Goal: Task Accomplishment & Management: Manage account settings

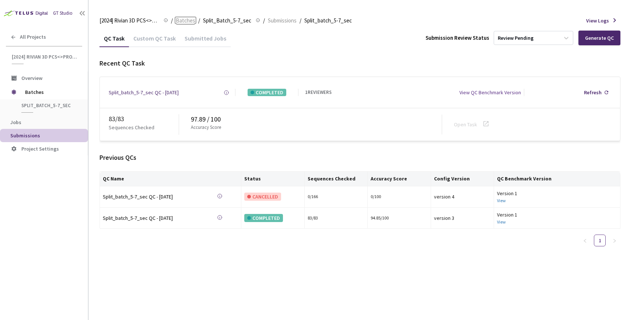
click at [193, 22] on span "Batches" at bounding box center [186, 20] width 20 height 9
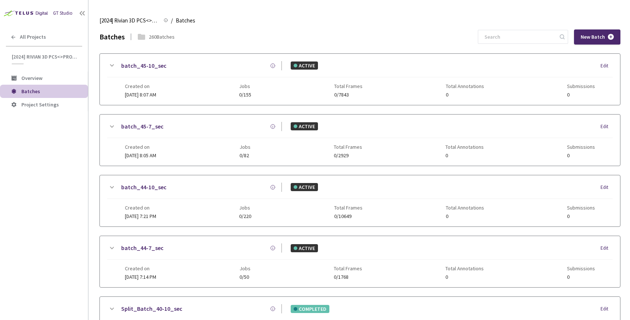
click at [260, 30] on div "Batches 260 Batches New Batch" at bounding box center [359, 36] width 521 height 15
click at [519, 40] on input at bounding box center [519, 36] width 78 height 13
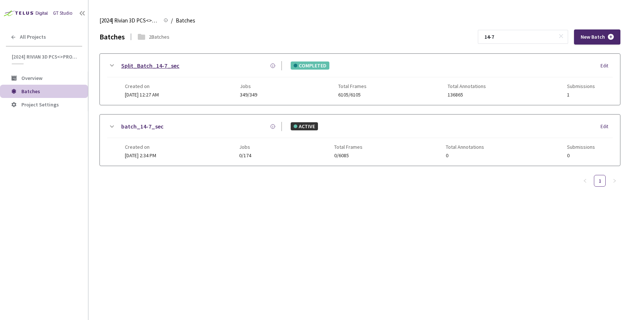
type input "14-7"
click at [154, 64] on link "Split_Batch_14-7_sec" at bounding box center [150, 65] width 58 height 9
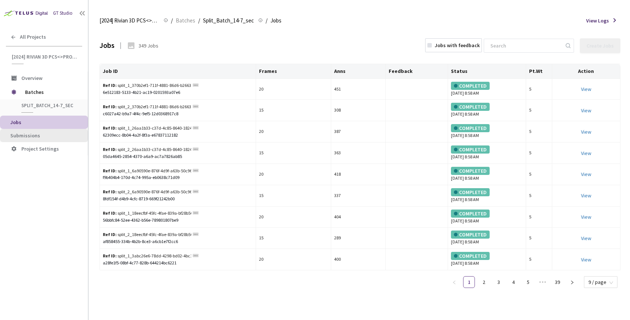
click at [35, 138] on span "Submissions" at bounding box center [25, 135] width 30 height 7
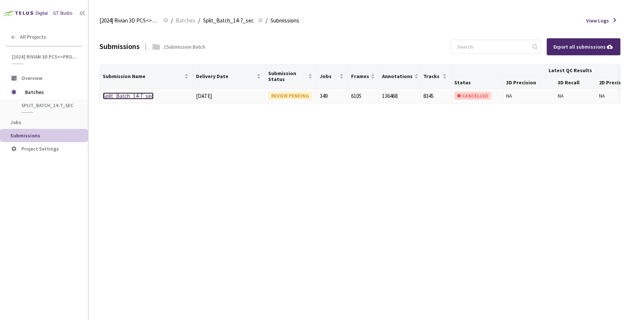
click at [109, 96] on link "Split_Batch_14-7_sec" at bounding box center [128, 95] width 51 height 7
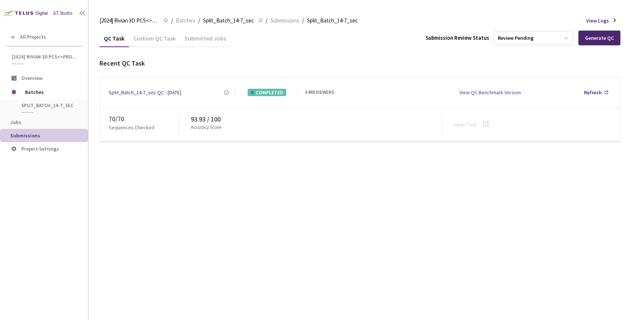
click at [155, 36] on div "Custom QC Task" at bounding box center [154, 41] width 51 height 13
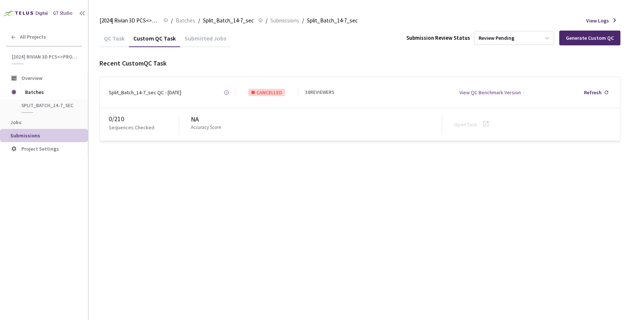
click at [118, 39] on div "QC Task" at bounding box center [113, 41] width 29 height 13
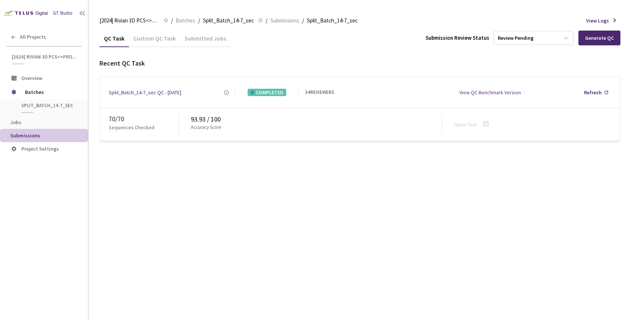
click at [158, 198] on div "QC Task Custom QC Task Submitted Jobs Submission Review Status Review Pending G…" at bounding box center [359, 174] width 521 height 290
click at [164, 38] on div "Custom QC Task" at bounding box center [154, 41] width 51 height 13
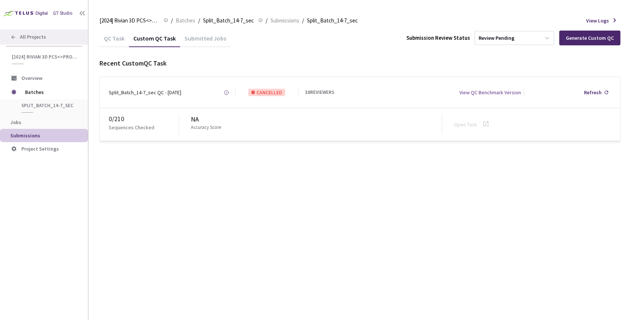
click at [59, 40] on div "All Projects" at bounding box center [44, 36] width 88 height 15
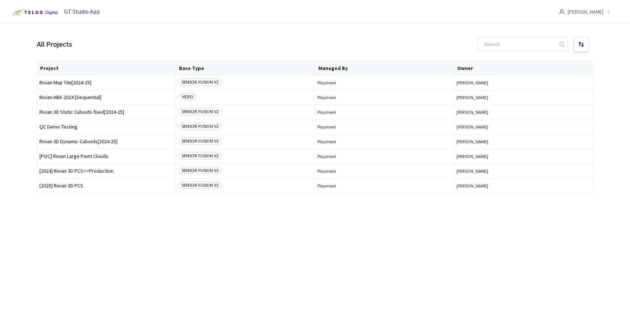
click at [44, 229] on div "Project Base Type Managed By Owner Rivian Map Tile[2024-25] SENSOR FUSION V2 Pl…" at bounding box center [315, 183] width 556 height 246
click at [66, 187] on span "[2025] Rivian 3D PCS" at bounding box center [106, 186] width 134 height 6
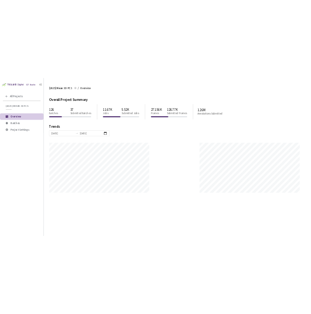
scroll to position [320, 630]
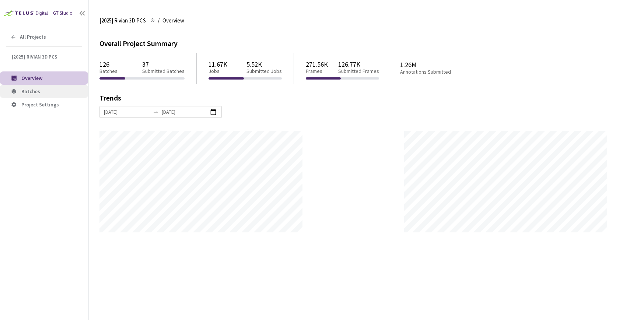
click at [43, 91] on span "Batches" at bounding box center [51, 91] width 61 height 6
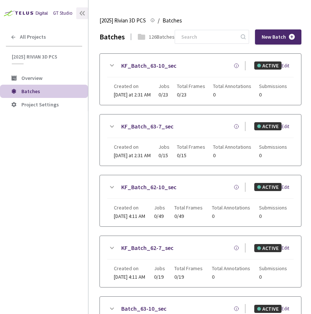
click at [82, 13] on icon at bounding box center [81, 13] width 7 height 7
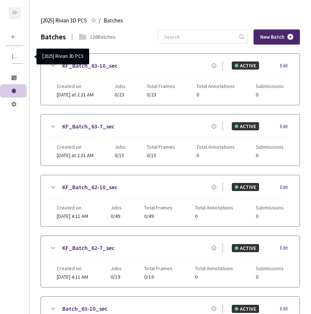
scroll to position [315, 0]
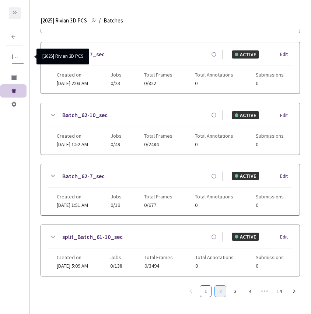
click at [221, 292] on link "2" at bounding box center [220, 291] width 11 height 11
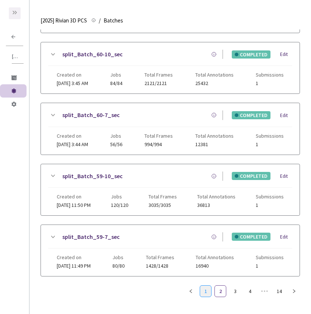
click at [202, 291] on link "1" at bounding box center [205, 291] width 11 height 11
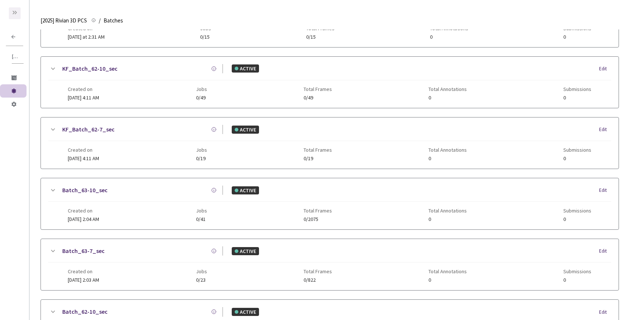
scroll to position [309, 0]
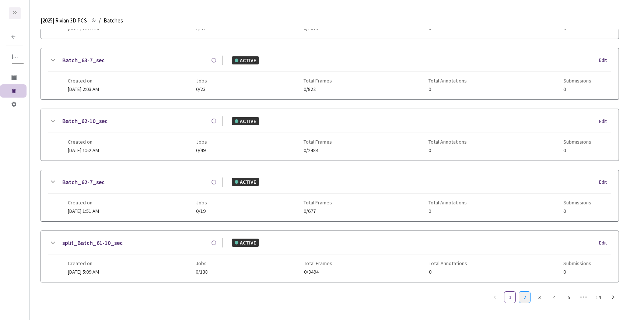
click at [525, 298] on link "2" at bounding box center [524, 297] width 11 height 11
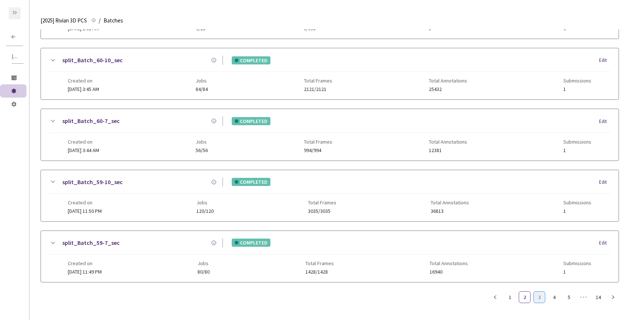
click at [535, 291] on li "3" at bounding box center [539, 297] width 12 height 12
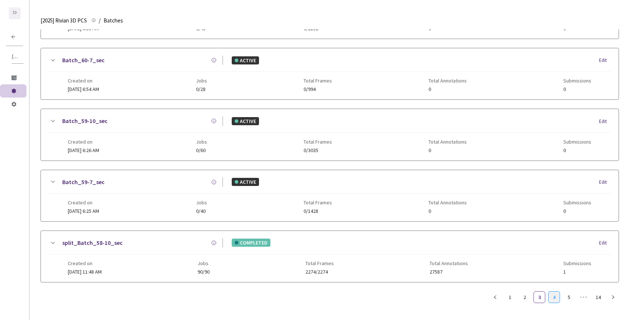
click at [559, 296] on link "4" at bounding box center [553, 297] width 11 height 11
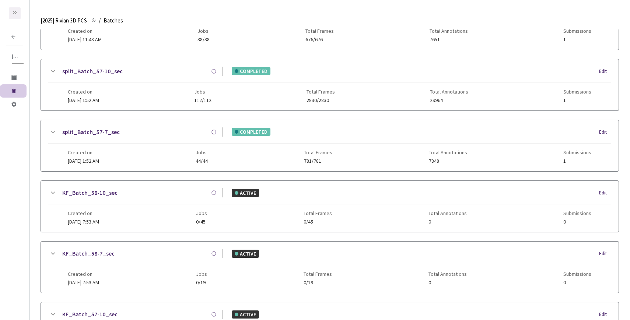
scroll to position [3, 0]
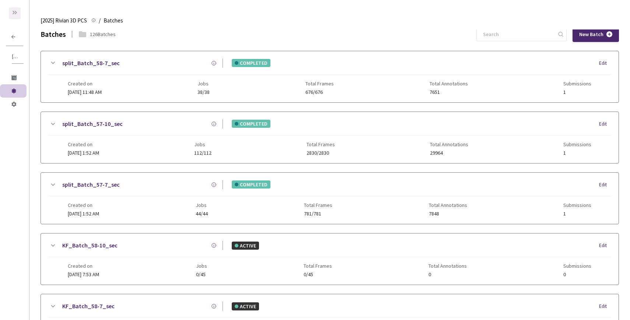
click at [52, 182] on icon at bounding box center [52, 184] width 9 height 9
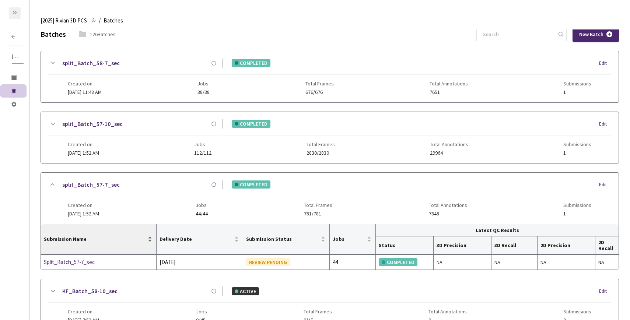
scroll to position [26, 0]
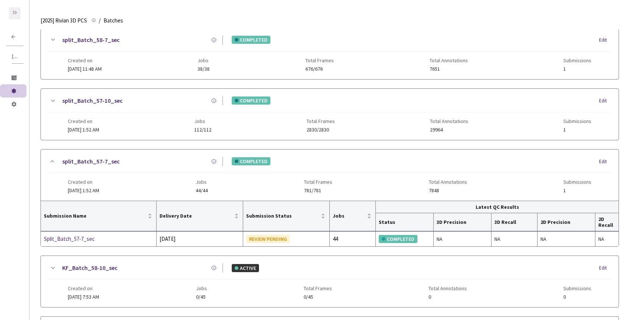
click at [54, 99] on icon at bounding box center [52, 100] width 9 height 9
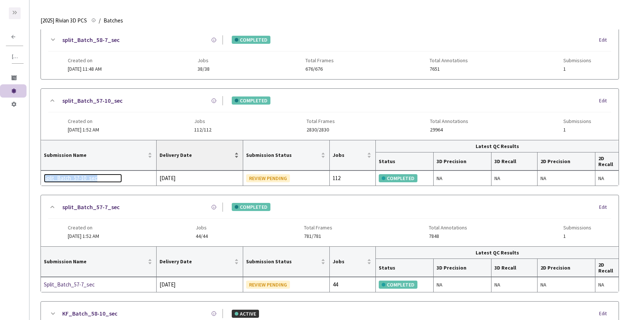
scroll to position [0, 0]
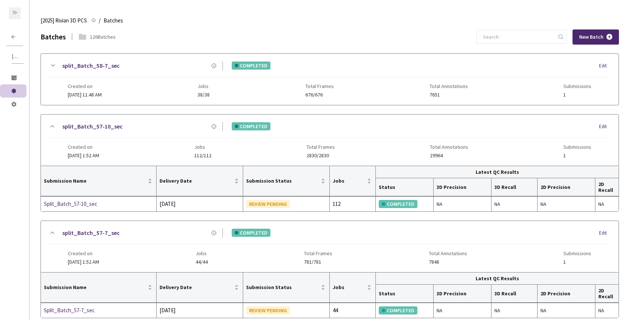
click at [51, 63] on icon at bounding box center [52, 65] width 9 height 9
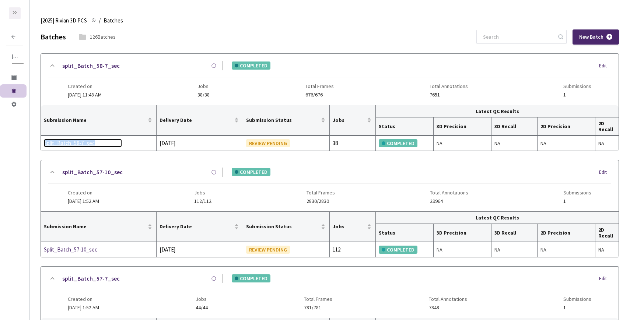
scroll to position [446, 0]
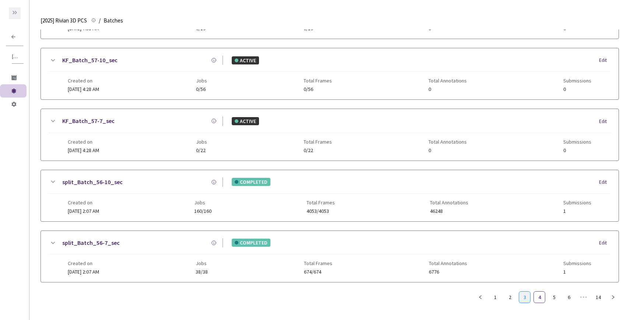
click at [524, 300] on link "3" at bounding box center [524, 297] width 11 height 11
click at [50, 240] on icon at bounding box center [52, 243] width 9 height 9
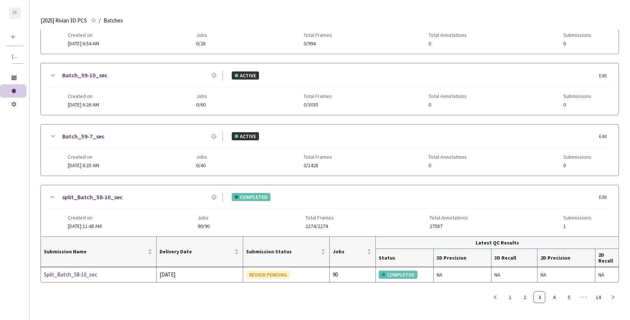
scroll to position [355, 0]
click at [71, 278] on div "Split_Batch_58-10_sec" at bounding box center [83, 274] width 78 height 9
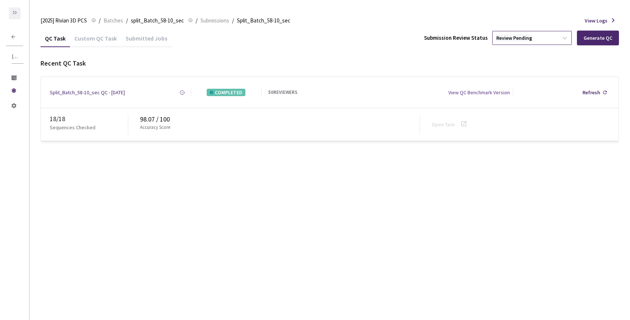
click at [519, 37] on div "Review Pending" at bounding box center [514, 38] width 36 height 7
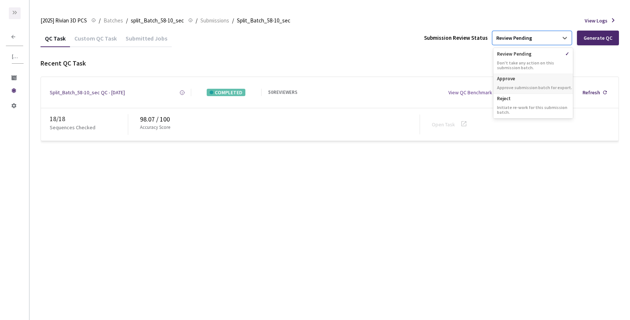
click at [517, 78] on p "Approve" at bounding box center [533, 77] width 80 height 7
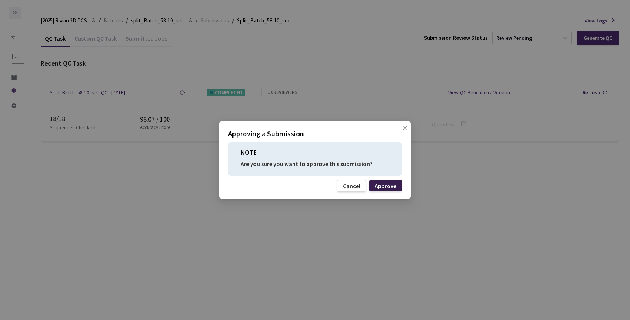
click at [392, 189] on div "Approve" at bounding box center [385, 186] width 22 height 6
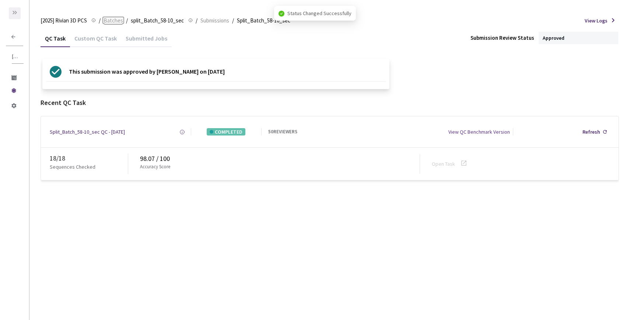
click at [119, 19] on span "Batches" at bounding box center [113, 20] width 20 height 9
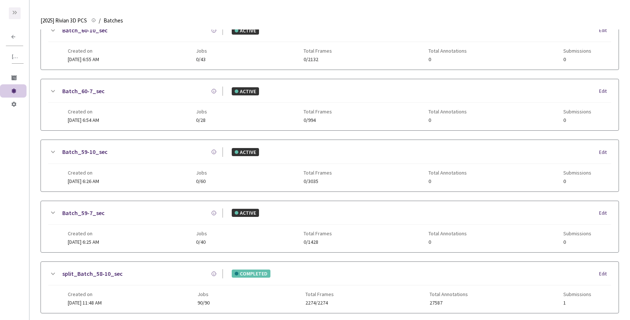
scroll to position [257, 0]
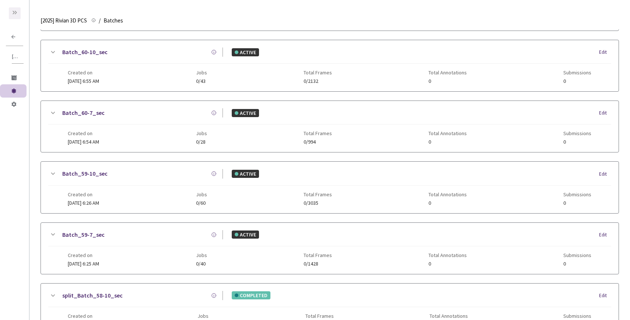
click at [16, 11] on icon at bounding box center [16, 13] width 2 height 4
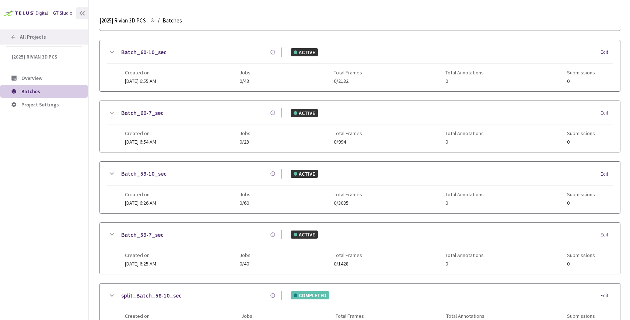
click at [36, 38] on span "All Projects" at bounding box center [33, 37] width 26 height 6
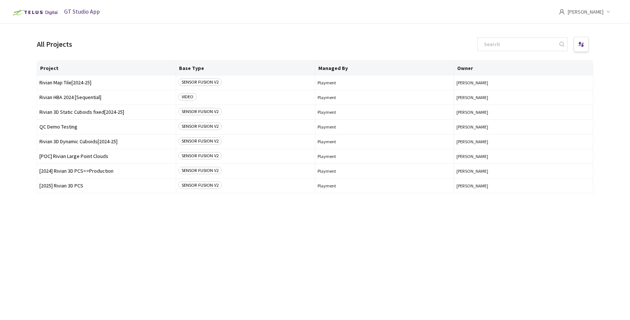
click at [97, 228] on div "Project Base Type Managed By Owner Rivian Map Tile[2024-25] SENSOR FUSION V2 Pl…" at bounding box center [315, 183] width 556 height 246
click at [71, 172] on span "[2024] Rivian 3D PCS<>Production" at bounding box center [106, 171] width 134 height 6
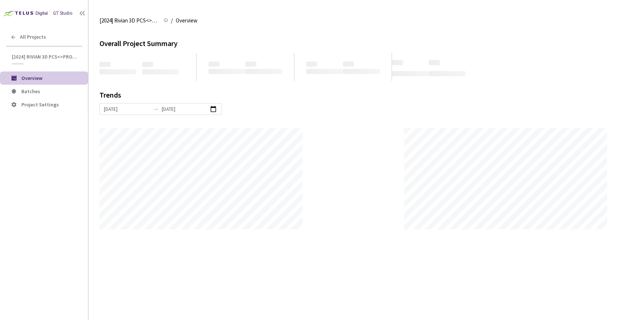
scroll to position [320, 630]
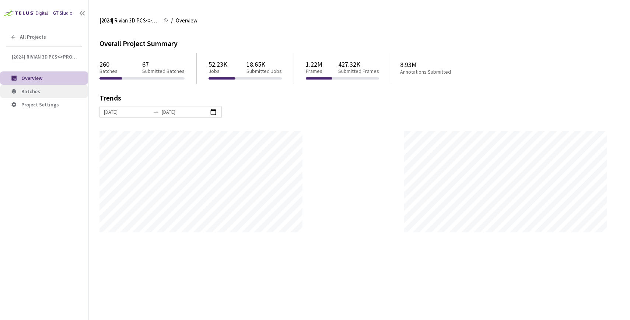
click at [36, 91] on span "Batches" at bounding box center [30, 91] width 19 height 7
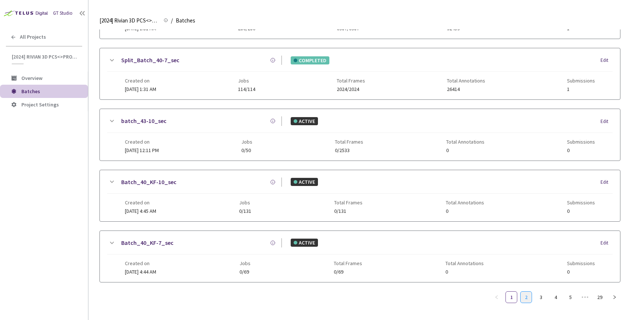
click at [522, 292] on link "2" at bounding box center [525, 297] width 11 height 11
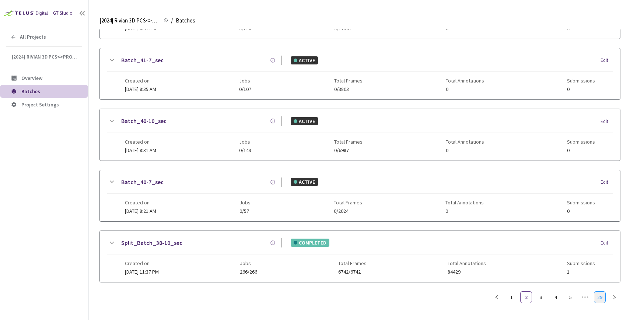
click at [600, 297] on link "29" at bounding box center [599, 297] width 11 height 11
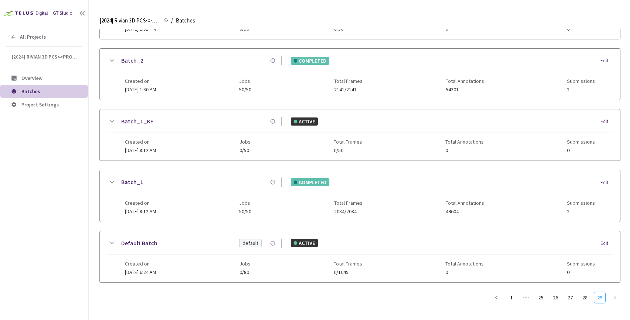
scroll to position [0, 0]
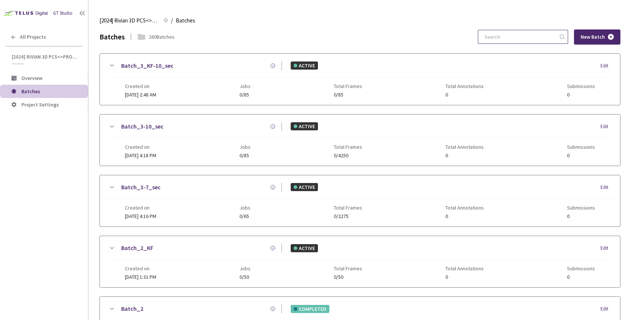
click at [530, 34] on input at bounding box center [519, 36] width 78 height 13
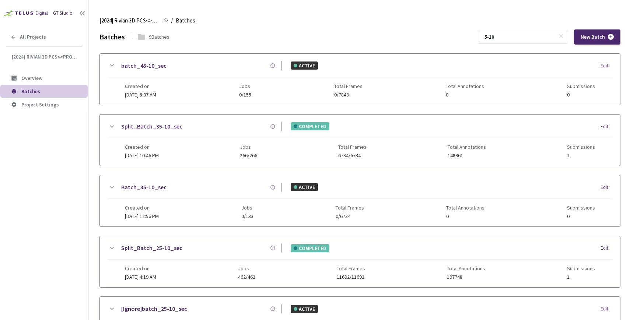
scroll to position [309, 0]
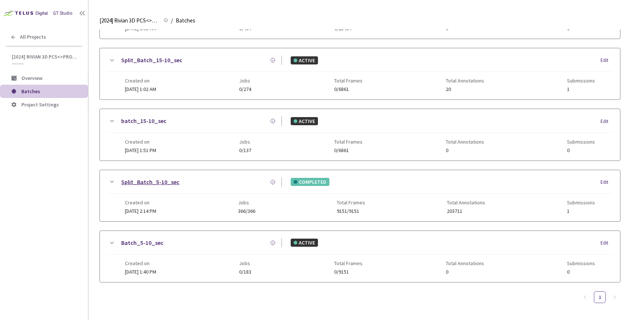
type input "5-10"
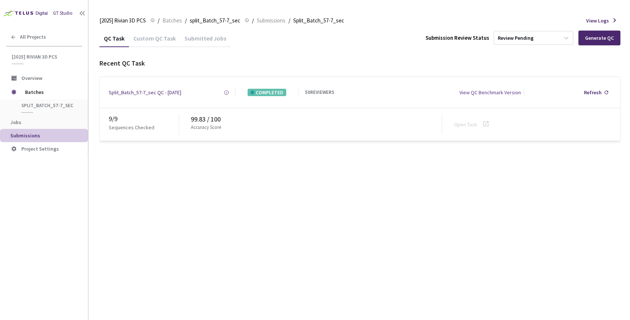
click at [465, 47] on div "QC Task Custom QC Task Submitted Jobs Submission Review Status Review Pending G…" at bounding box center [359, 85] width 521 height 112
click at [518, 34] on div "Review Pending" at bounding box center [527, 38] width 66 height 12
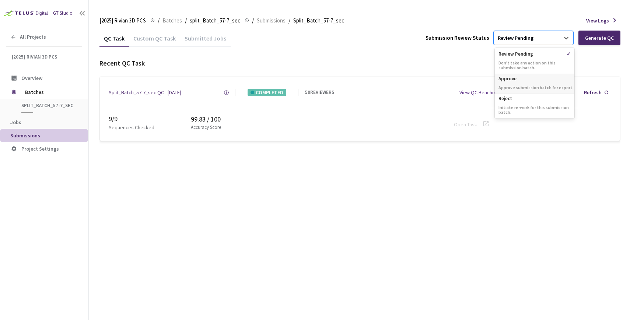
click at [510, 80] on p "Approve" at bounding box center [534, 77] width 80 height 7
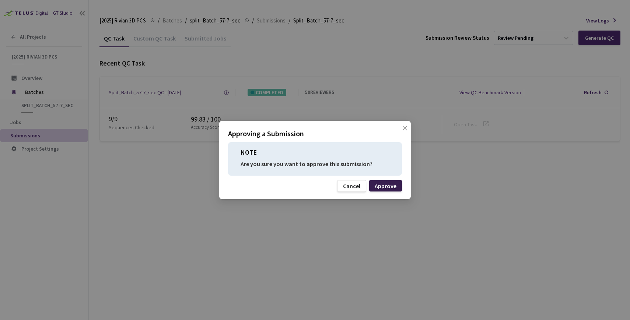
click at [389, 188] on div "Approve" at bounding box center [385, 186] width 22 height 6
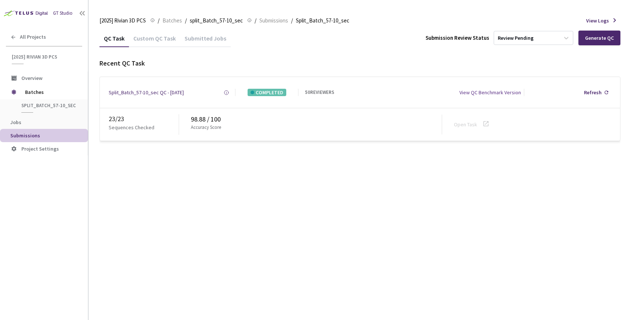
click at [511, 48] on div "QC Task Custom QC Task Submitted Jobs Submission Review Status Review Pending G…" at bounding box center [359, 85] width 521 height 112
click at [511, 38] on div "Review Pending" at bounding box center [515, 38] width 36 height 7
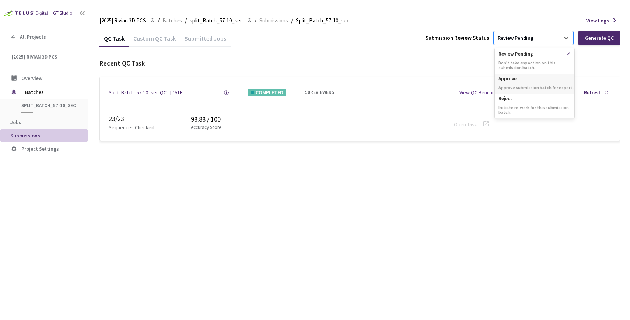
click at [521, 80] on p "Approve" at bounding box center [534, 77] width 80 height 7
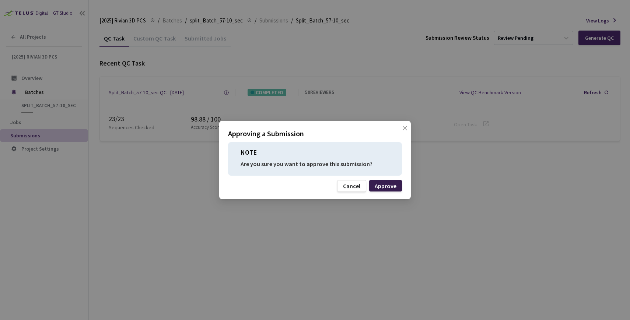
click at [391, 186] on div "Approve" at bounding box center [385, 186] width 22 height 6
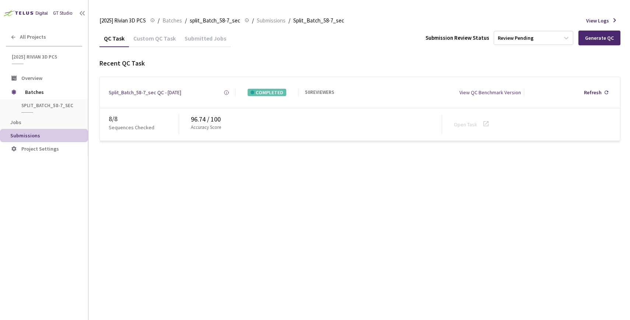
click at [250, 173] on div "QC Task Custom QC Task Submitted Jobs Submission Review Status Review Pending G…" at bounding box center [359, 174] width 521 height 290
click at [529, 38] on div "Review Pending" at bounding box center [515, 38] width 36 height 7
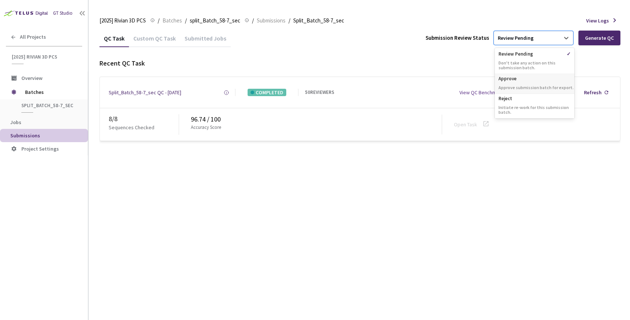
click at [510, 82] on div "Approve Approve submission batch for export." at bounding box center [534, 84] width 80 height 20
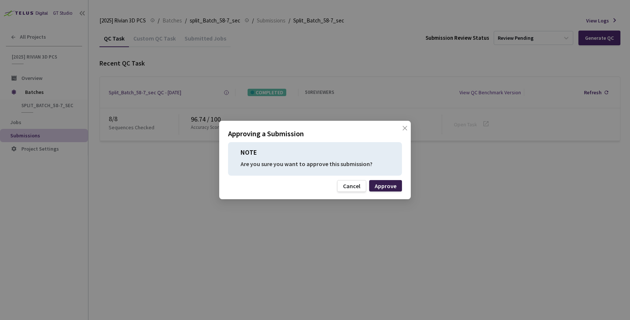
click at [391, 190] on div "Approve" at bounding box center [385, 185] width 33 height 11
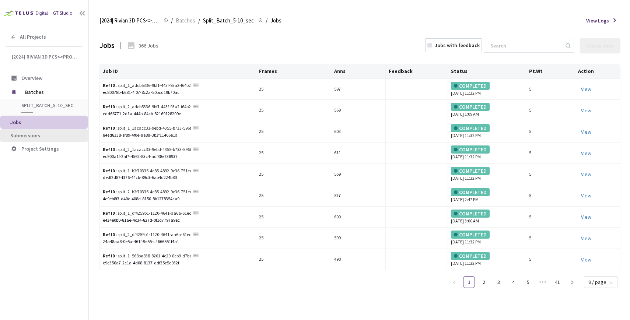
click at [41, 136] on span "Submissions" at bounding box center [46, 136] width 72 height 6
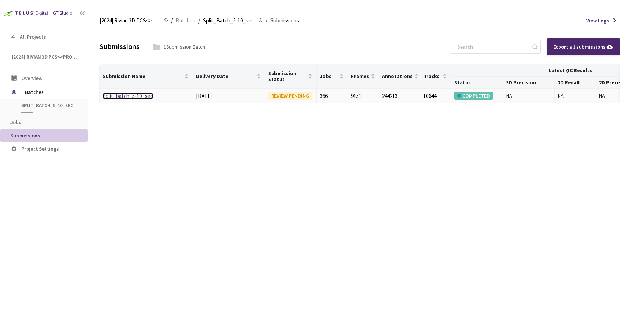
click at [131, 94] on link "Split_batch_5-10_sec" at bounding box center [128, 95] width 50 height 7
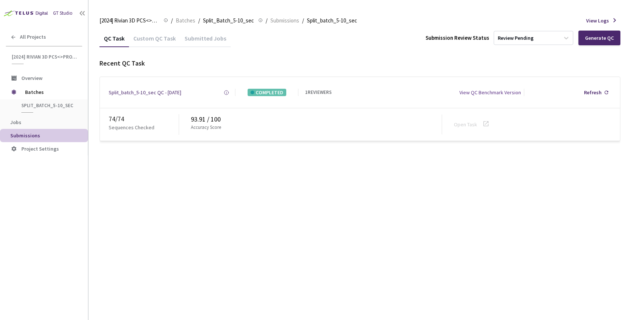
click at [160, 39] on div "Custom QC Task" at bounding box center [154, 41] width 51 height 13
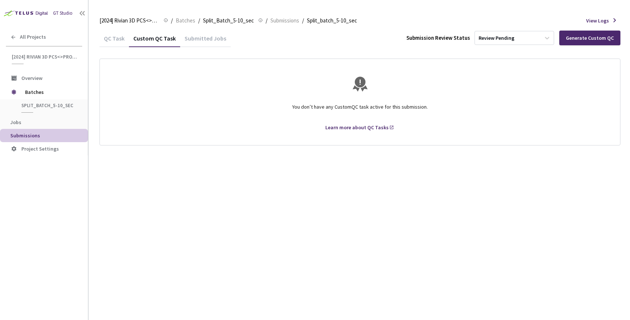
click at [188, 36] on div "Submitted Jobs" at bounding box center [205, 41] width 50 height 13
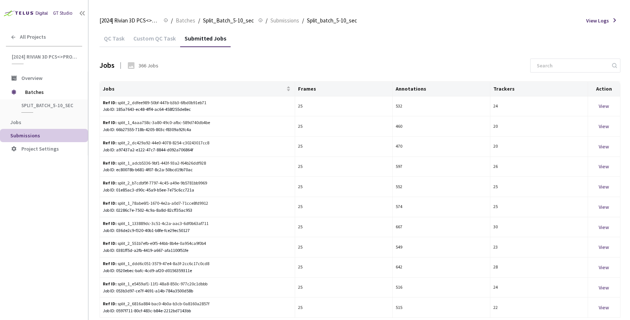
click at [120, 42] on div "QC Task" at bounding box center [113, 41] width 29 height 13
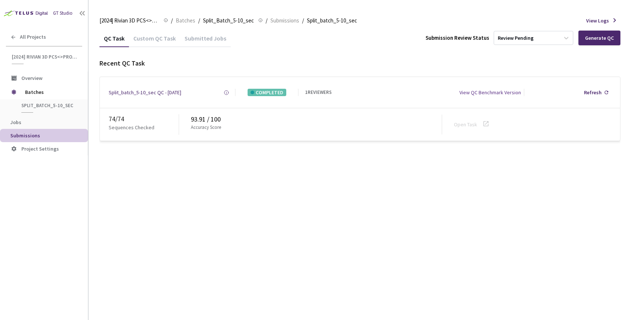
click at [197, 38] on div "Submitted Jobs" at bounding box center [205, 41] width 50 height 13
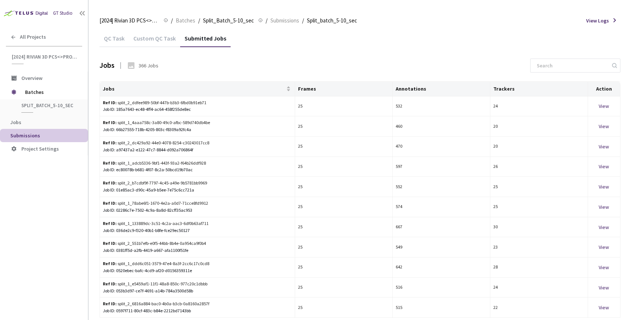
click at [124, 39] on div "QC Task" at bounding box center [113, 41] width 29 height 13
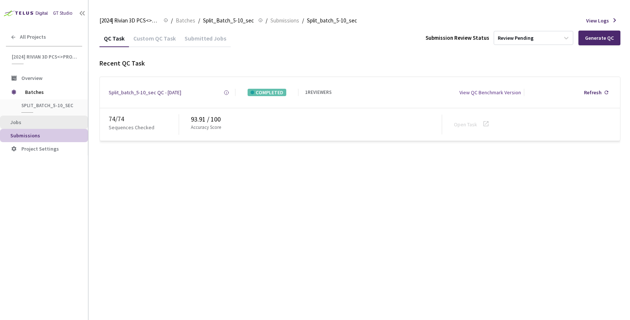
click at [17, 126] on li "Jobs" at bounding box center [44, 122] width 88 height 13
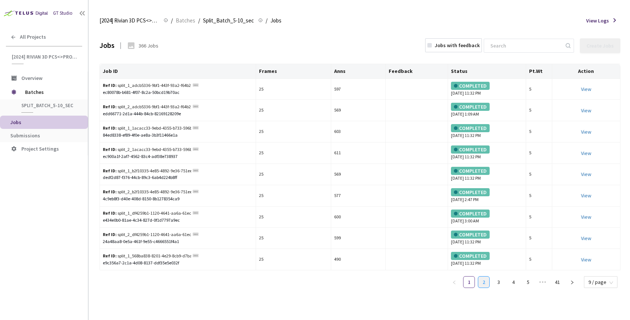
click at [484, 280] on link "2" at bounding box center [483, 281] width 11 height 11
click at [495, 282] on link "3" at bounding box center [498, 281] width 11 height 11
click at [514, 283] on link "4" at bounding box center [512, 281] width 11 height 11
click at [413, 15] on div "[2024] Rivian 3D PCS<>Production [2024] Rivian 3D PCS<>Production / Batches / S…" at bounding box center [359, 21] width 521 height 18
click at [518, 278] on link "5" at bounding box center [512, 281] width 11 height 11
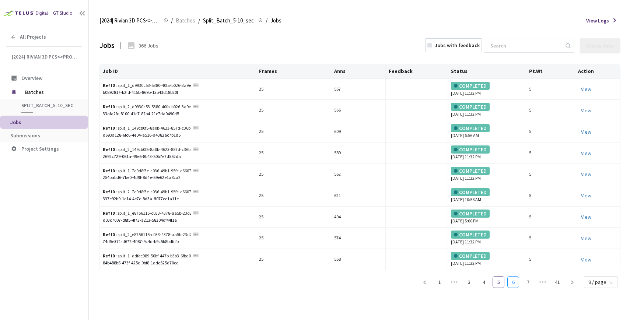
click at [518, 278] on link "6" at bounding box center [512, 281] width 11 height 11
click at [518, 278] on link "7" at bounding box center [512, 281] width 11 height 11
click at [518, 278] on link "8" at bounding box center [512, 281] width 11 height 11
click at [518, 278] on link "9" at bounding box center [512, 281] width 11 height 11
click at [518, 278] on link "10" at bounding box center [512, 281] width 11 height 11
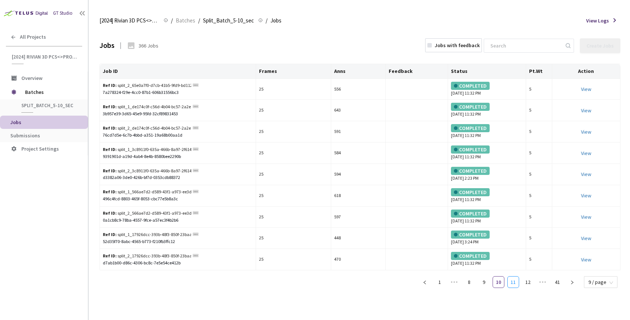
click at [518, 278] on link "11" at bounding box center [512, 281] width 11 height 11
click at [518, 278] on link "12" at bounding box center [512, 281] width 11 height 11
click at [518, 278] on link "13" at bounding box center [512, 281] width 11 height 11
click at [518, 278] on link "14" at bounding box center [512, 281] width 11 height 11
click at [518, 278] on link "15" at bounding box center [512, 281] width 11 height 11
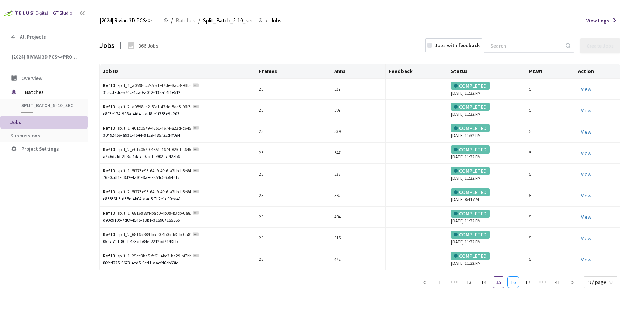
click at [518, 278] on link "16" at bounding box center [512, 281] width 11 height 11
click at [518, 278] on link "17" at bounding box center [512, 281] width 11 height 11
click at [518, 278] on link "18" at bounding box center [512, 281] width 11 height 11
click at [518, 278] on link "19" at bounding box center [512, 281] width 11 height 11
click at [518, 278] on link "20" at bounding box center [512, 281] width 11 height 11
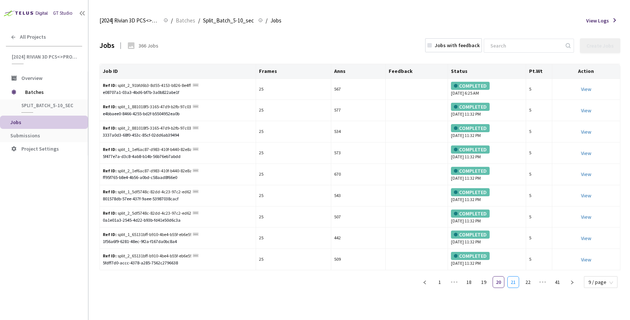
click at [518, 278] on link "21" at bounding box center [512, 281] width 11 height 11
click at [518, 278] on link "22" at bounding box center [512, 281] width 11 height 11
click at [518, 278] on link "23" at bounding box center [512, 281] width 11 height 11
click at [518, 278] on link "24" at bounding box center [512, 281] width 11 height 11
click at [518, 278] on link "25" at bounding box center [512, 281] width 11 height 11
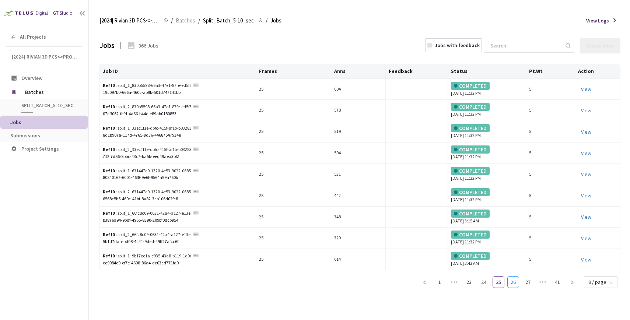
click at [518, 278] on link "26" at bounding box center [512, 281] width 11 height 11
click at [518, 278] on link "27" at bounding box center [512, 281] width 11 height 11
click at [518, 278] on link "28" at bounding box center [512, 281] width 11 height 11
click at [518, 278] on link "29" at bounding box center [512, 281] width 11 height 11
click at [518, 278] on link "30" at bounding box center [512, 281] width 11 height 11
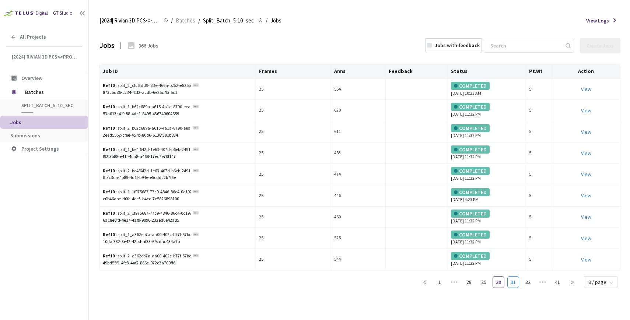
click at [518, 278] on link "31" at bounding box center [512, 281] width 11 height 11
click at [518, 278] on link "32" at bounding box center [512, 281] width 11 height 11
click at [518, 278] on link "33" at bounding box center [512, 281] width 11 height 11
click at [518, 278] on link "34" at bounding box center [512, 281] width 11 height 11
click at [518, 278] on link "35" at bounding box center [512, 281] width 11 height 11
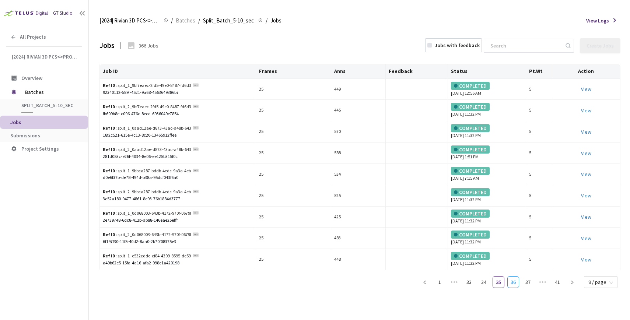
click at [518, 278] on link "36" at bounding box center [512, 281] width 11 height 11
click at [518, 278] on link "37" at bounding box center [512, 281] width 11 height 11
click at [518, 278] on link "38" at bounding box center [512, 281] width 11 height 11
click at [526, 280] on link "39" at bounding box center [527, 281] width 11 height 11
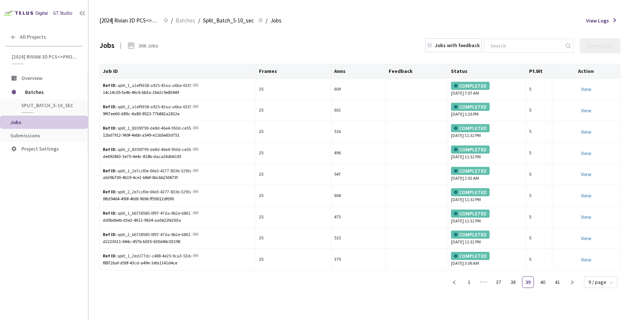
click at [537, 281] on ul "1 ••• 37 38 39 40 41 9 / page" at bounding box center [534, 282] width 172 height 12
click at [542, 281] on link "40" at bounding box center [542, 281] width 11 height 11
click at [557, 283] on link "41" at bounding box center [557, 281] width 11 height 11
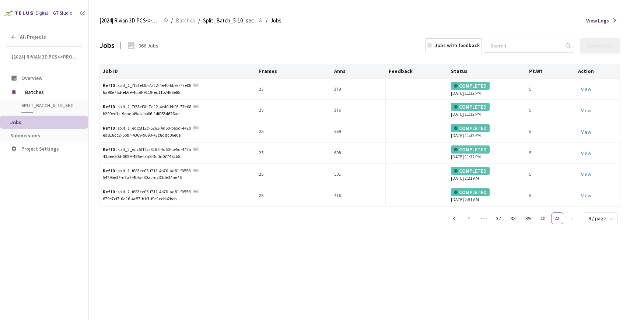
click at [452, 279] on div "Jobs 366 Jobs Jobs with feedback Create Jobs Job ID Frames Anns Feedback Status…" at bounding box center [359, 174] width 521 height 290
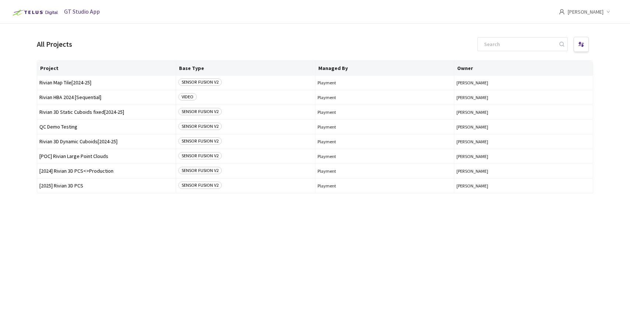
click at [83, 225] on div "Project Base Type Managed By Owner Rivian Map Tile[2024-25] SENSOR FUSION V2 Pl…" at bounding box center [315, 183] width 556 height 246
click at [86, 168] on span "[2024] Rivian 3D PCS<>Production" at bounding box center [106, 171] width 134 height 6
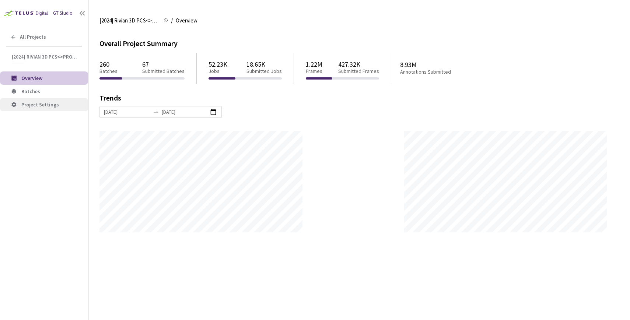
scroll to position [320, 630]
click at [38, 91] on span "Batches" at bounding box center [30, 91] width 19 height 7
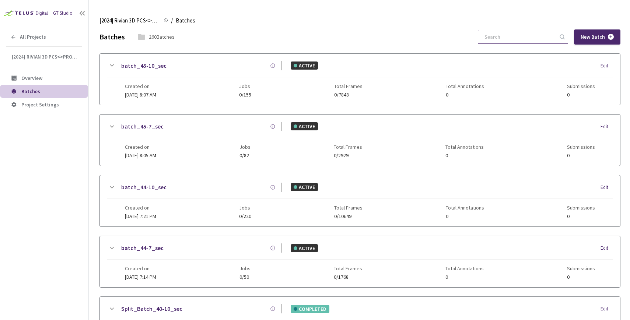
click at [531, 39] on input at bounding box center [519, 36] width 78 height 13
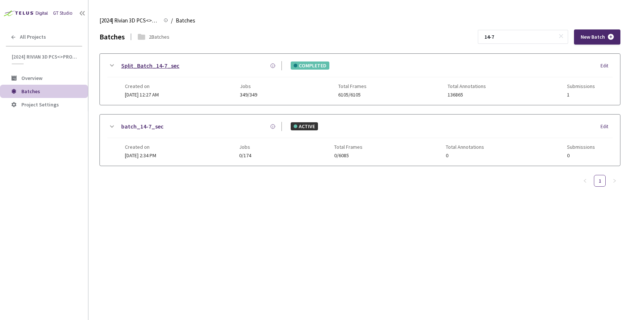
type input "14-7"
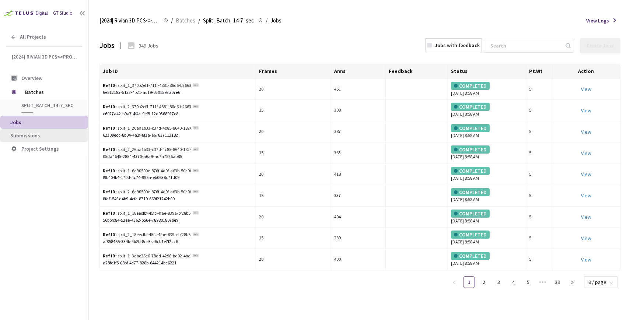
click at [35, 141] on li "Submissions" at bounding box center [44, 135] width 88 height 13
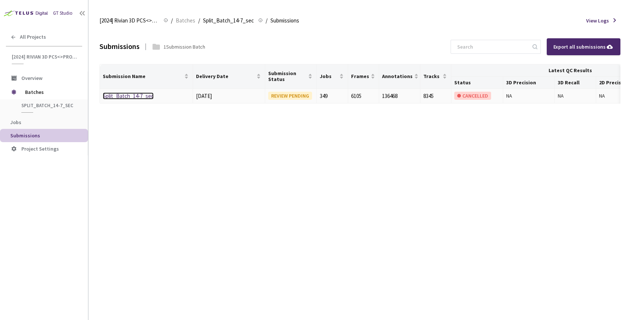
click at [130, 94] on link "Split_Batch_14-7_sec" at bounding box center [128, 95] width 51 height 7
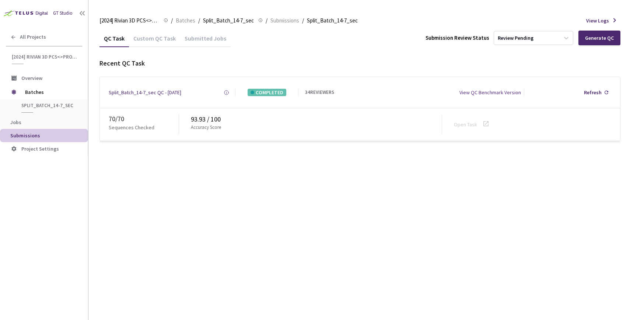
click at [151, 158] on div "QC Task Custom QC Task Submitted Jobs Submission Review Status Review Pending G…" at bounding box center [359, 174] width 521 height 290
click at [151, 37] on div "Custom QC Task" at bounding box center [154, 41] width 51 height 13
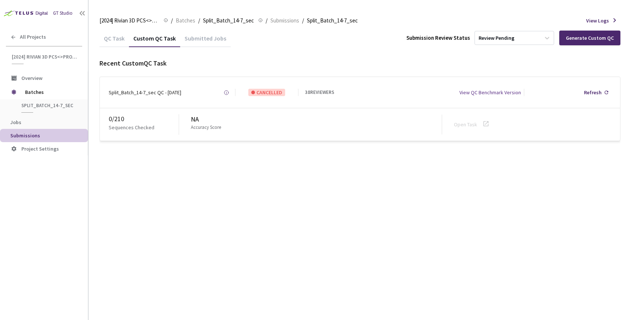
click at [119, 38] on div "QC Task" at bounding box center [113, 41] width 29 height 13
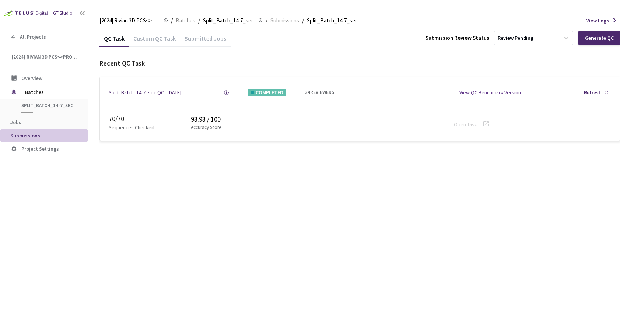
click at [165, 175] on div "QC Task Custom QC Task Submitted Jobs Submission Review Status Review Pending G…" at bounding box center [359, 174] width 521 height 290
